Goal: Task Accomplishment & Management: Use online tool/utility

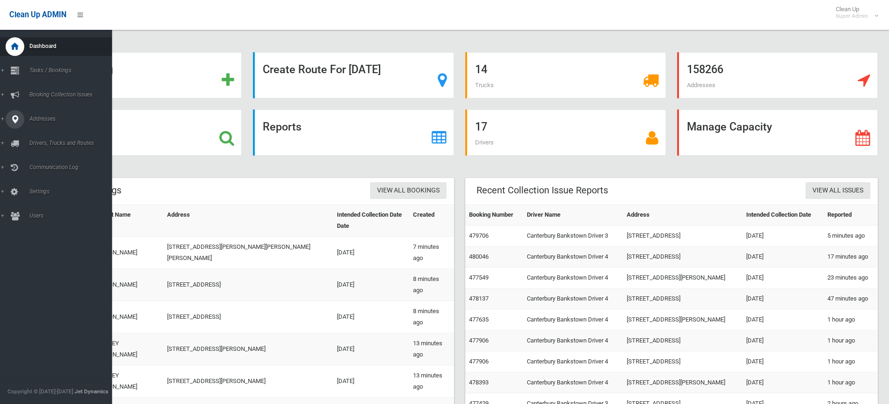
click at [12, 122] on icon at bounding box center [15, 119] width 8 height 19
click at [40, 131] on link "All Addresses" at bounding box center [59, 135] width 119 height 13
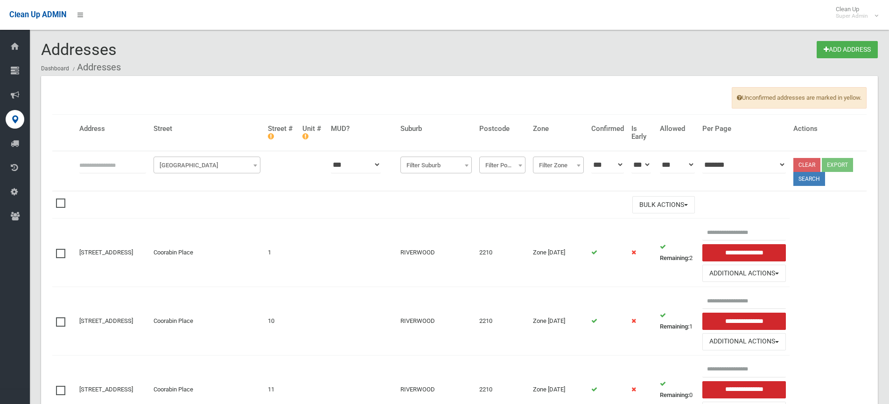
click at [116, 166] on input "text" at bounding box center [112, 164] width 67 height 17
type input "**********"
click button at bounding box center [0, 0] width 0 height 0
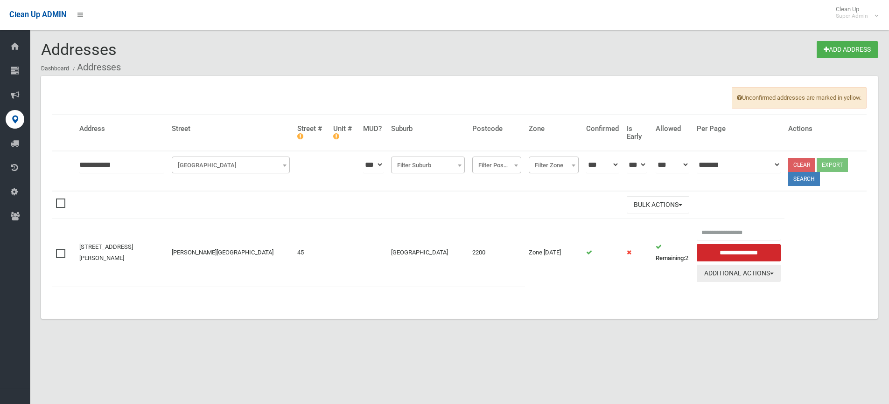
click at [746, 278] on button "Additional Actions" at bounding box center [738, 273] width 84 height 17
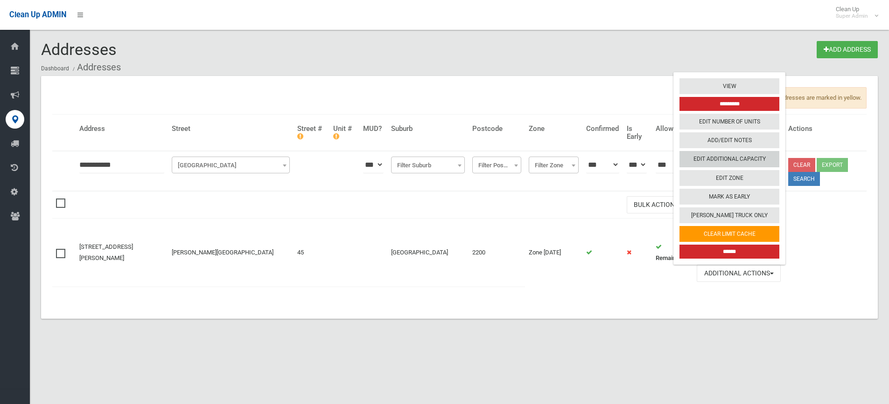
click at [731, 159] on link "Edit Additional Capacity" at bounding box center [729, 160] width 100 height 16
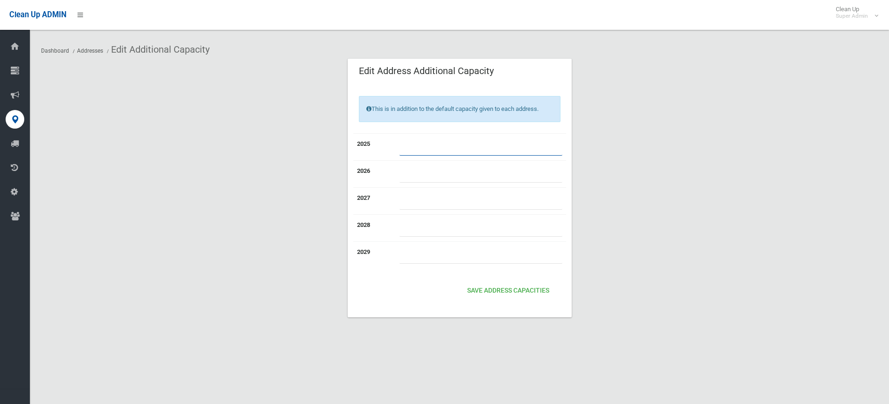
click at [447, 150] on input "number" at bounding box center [480, 147] width 163 height 17
type input "*"
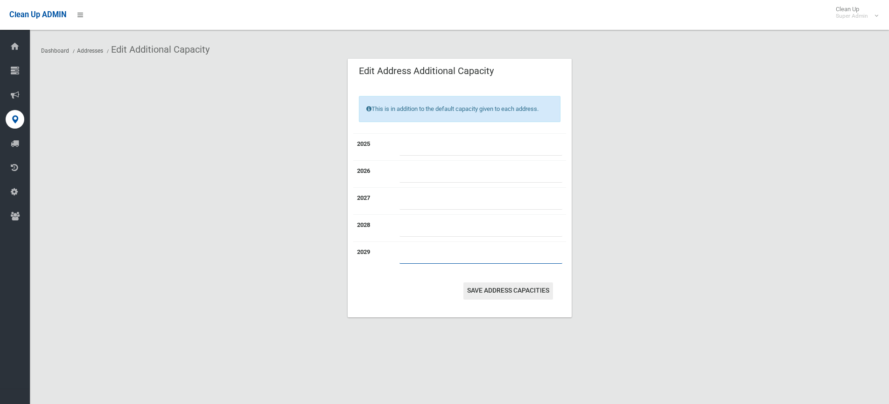
type input "*"
click at [495, 290] on button "Save Address capacities" at bounding box center [508, 291] width 90 height 17
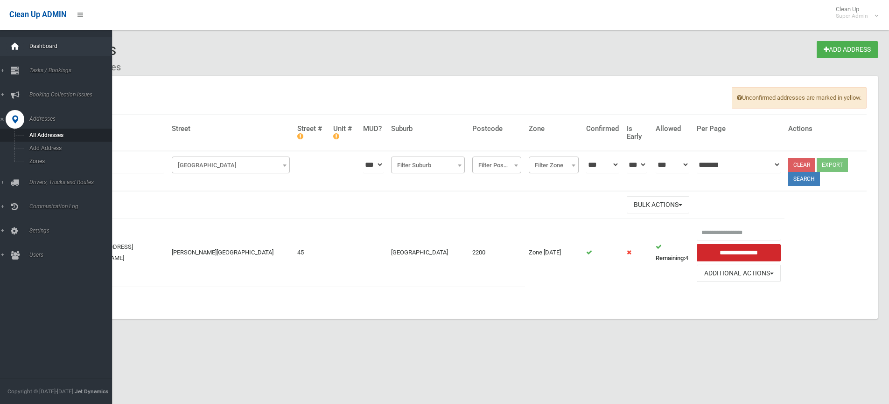
click at [20, 46] on icon at bounding box center [15, 46] width 10 height 19
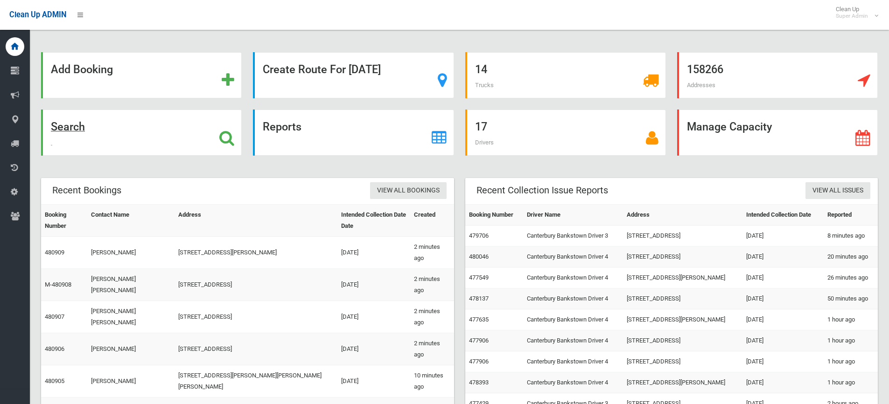
click at [227, 131] on icon at bounding box center [226, 138] width 15 height 16
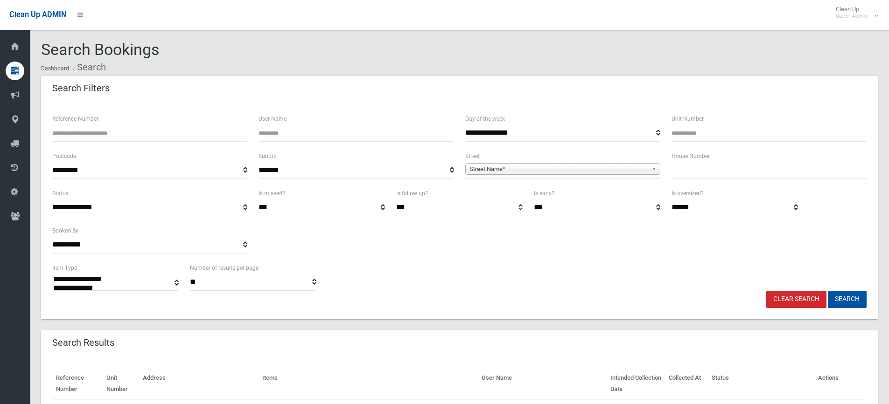
select select
click at [129, 127] on input "Reference Number" at bounding box center [149, 133] width 195 height 17
type input "******"
click at [827, 291] on button "Search" at bounding box center [846, 299] width 39 height 17
select select
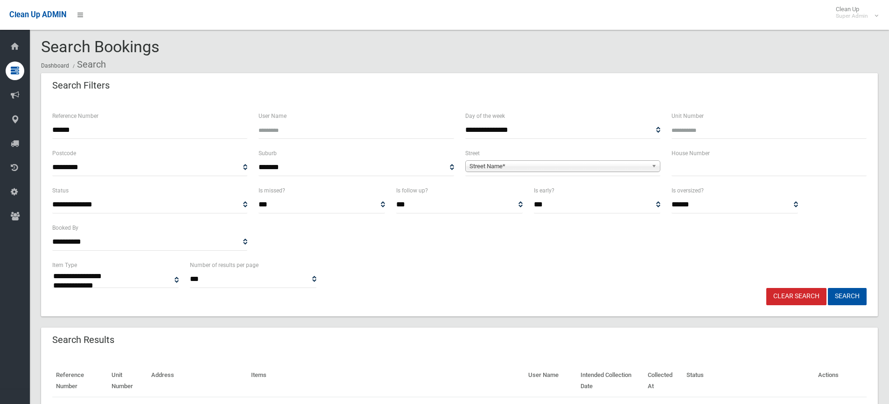
scroll to position [73, 0]
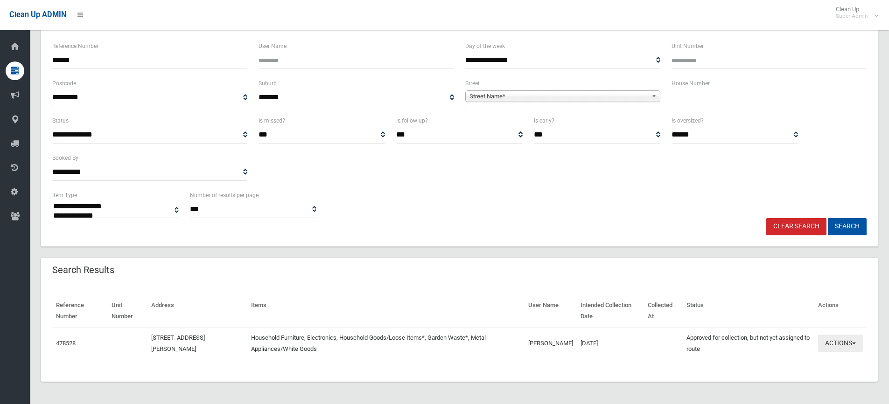
click at [839, 341] on button "Actions" at bounding box center [840, 343] width 45 height 17
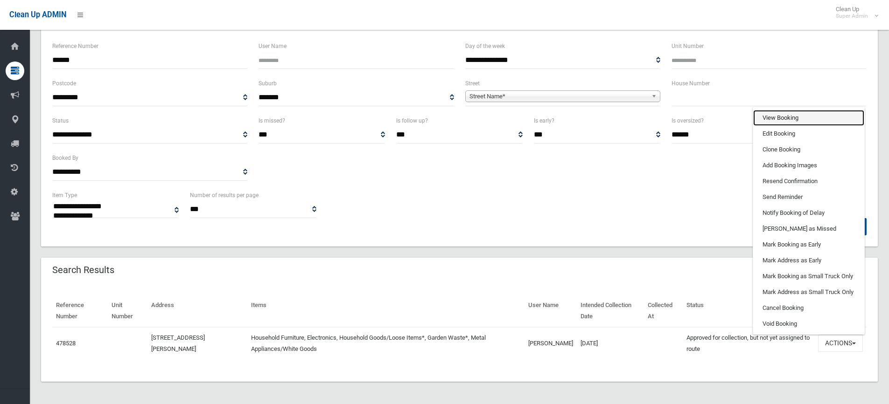
click at [786, 117] on link "View Booking" at bounding box center [808, 118] width 111 height 16
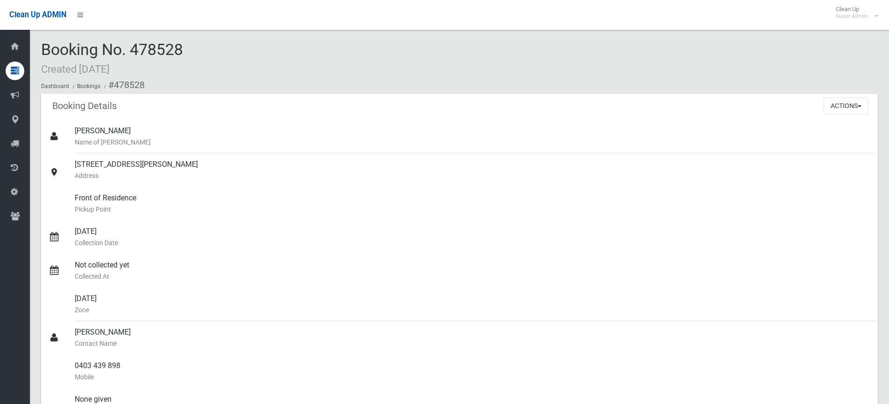
click at [194, 56] on div "Booking No. 478528 Created [DATE] Dashboard Bookings #478528" at bounding box center [459, 67] width 836 height 53
